Goal: Information Seeking & Learning: Understand process/instructions

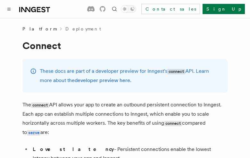
scroll to position [2861, 0]
